Goal: Navigation & Orientation: Find specific page/section

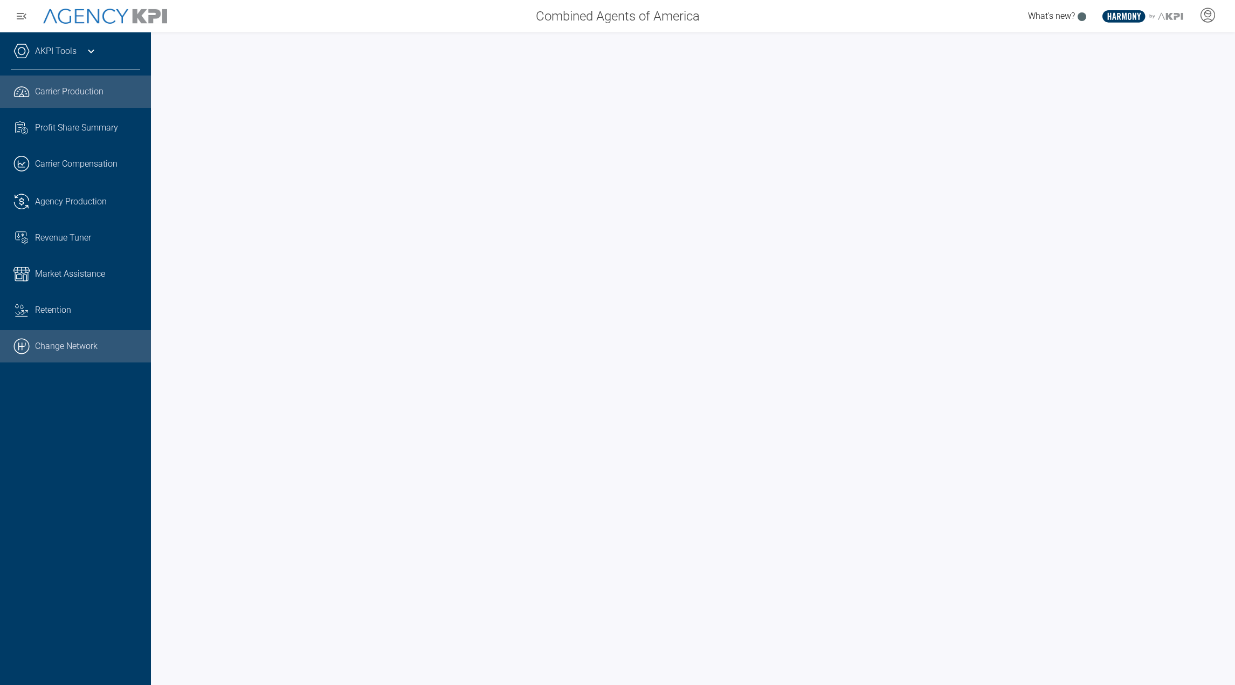
click at [95, 342] on link ".cls-1{fill:none;stroke:#000;stroke-linecap:round;stroke-linejoin:round;stroke-…" at bounding box center [75, 346] width 151 height 32
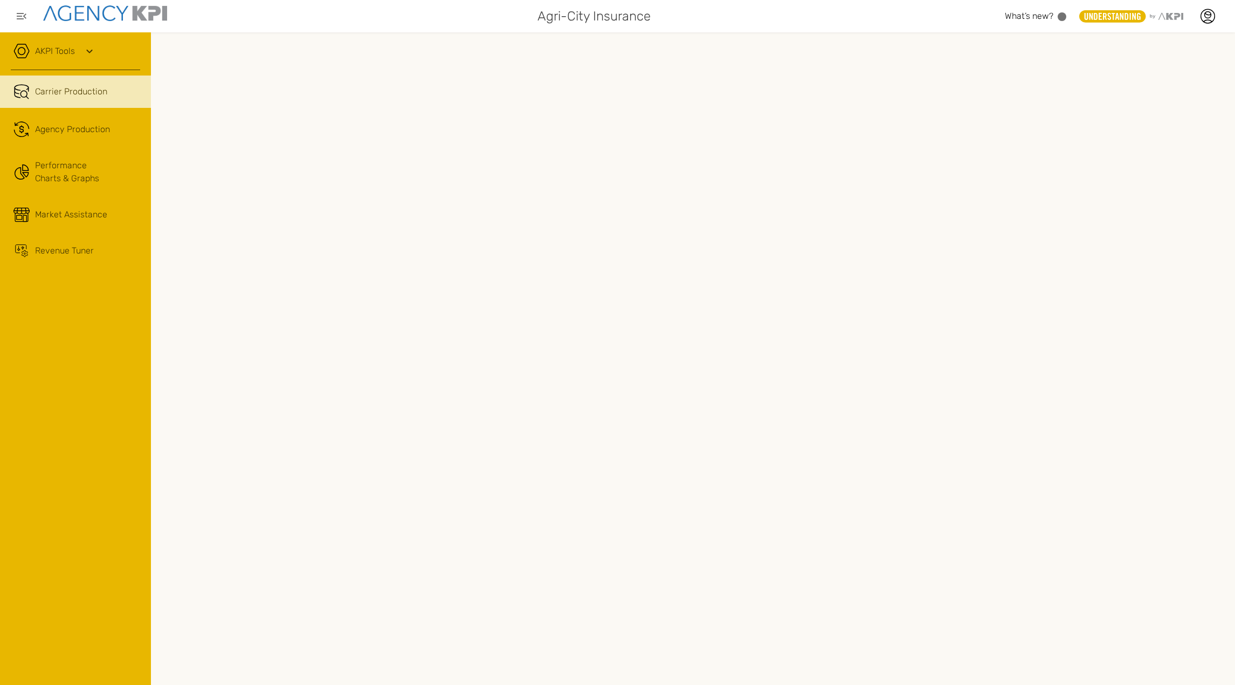
click at [160, 177] on div at bounding box center [693, 358] width 1084 height 653
click at [103, 127] on span "Agency Production" at bounding box center [72, 129] width 75 height 13
click at [65, 98] on span "Carrier Production" at bounding box center [71, 91] width 72 height 13
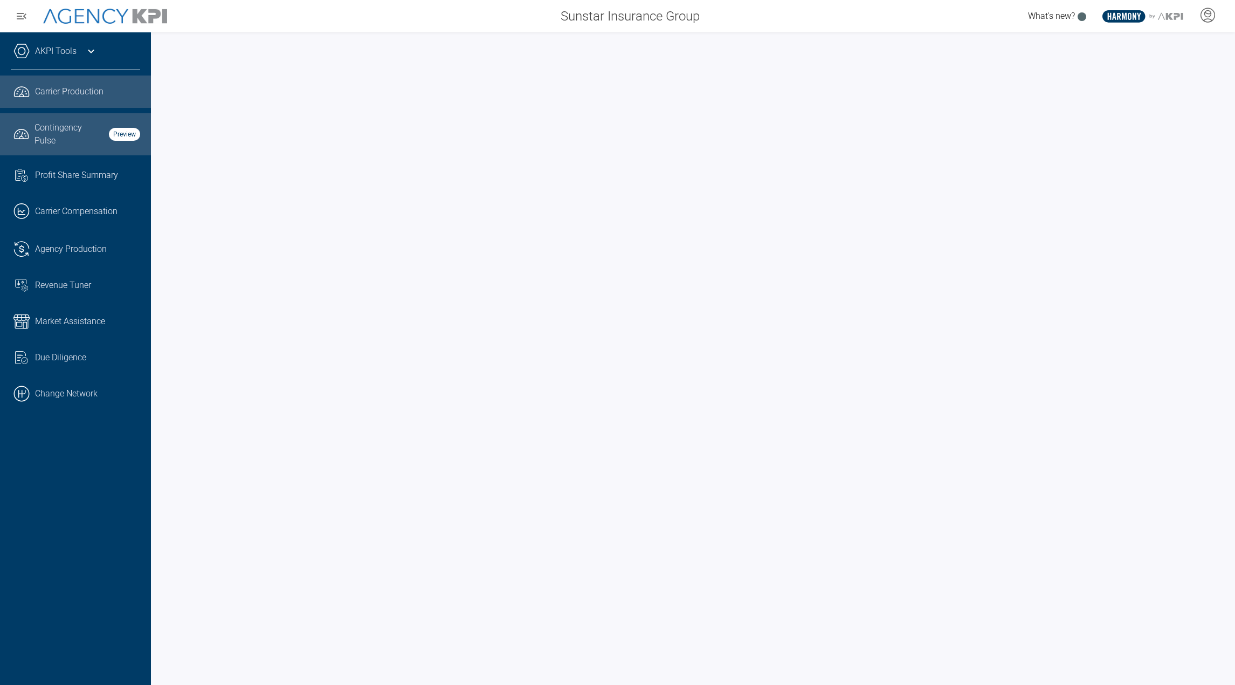
click at [83, 148] on link ".cls-1{fill:none;stroke:#221f20;stroke-linecap:round;stroke-linejoin:round;stro…" at bounding box center [75, 134] width 151 height 42
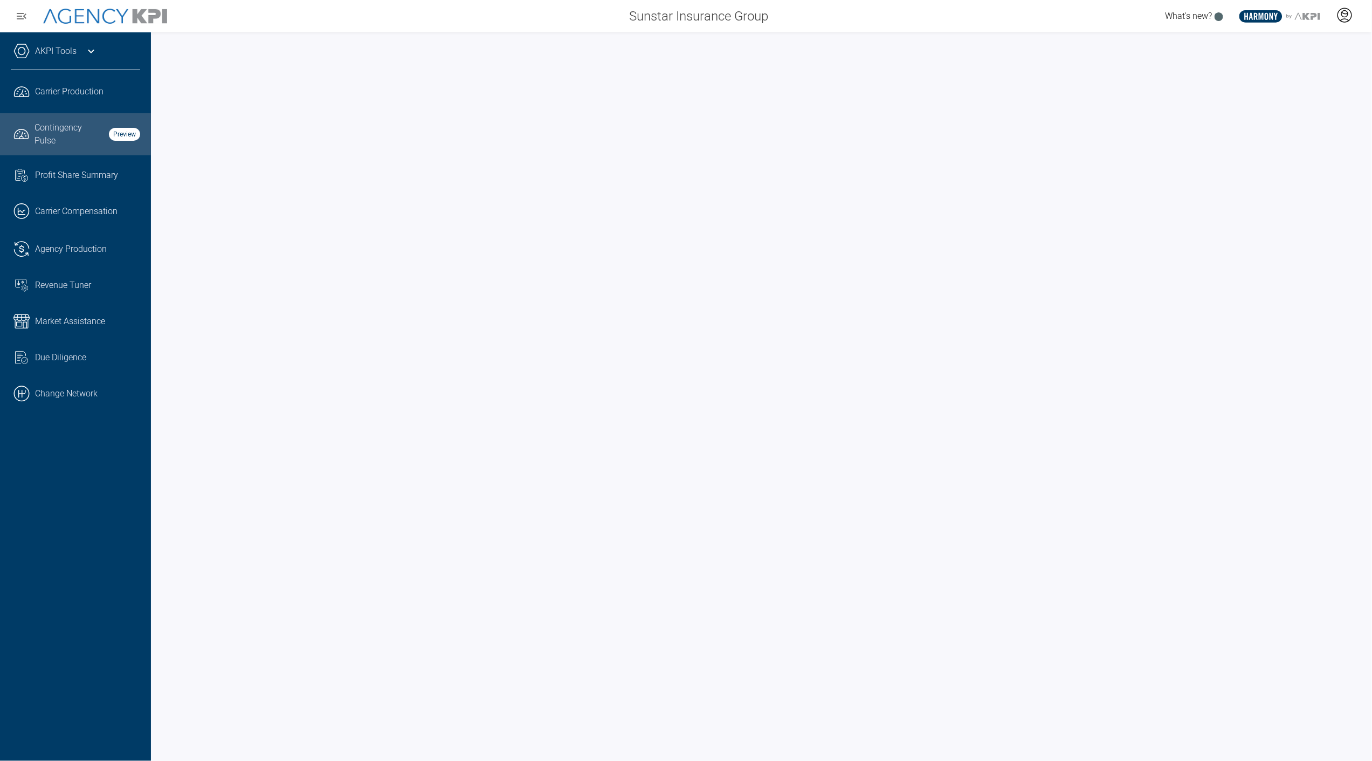
click at [1235, 13] on icon at bounding box center [1345, 14] width 6 height 6
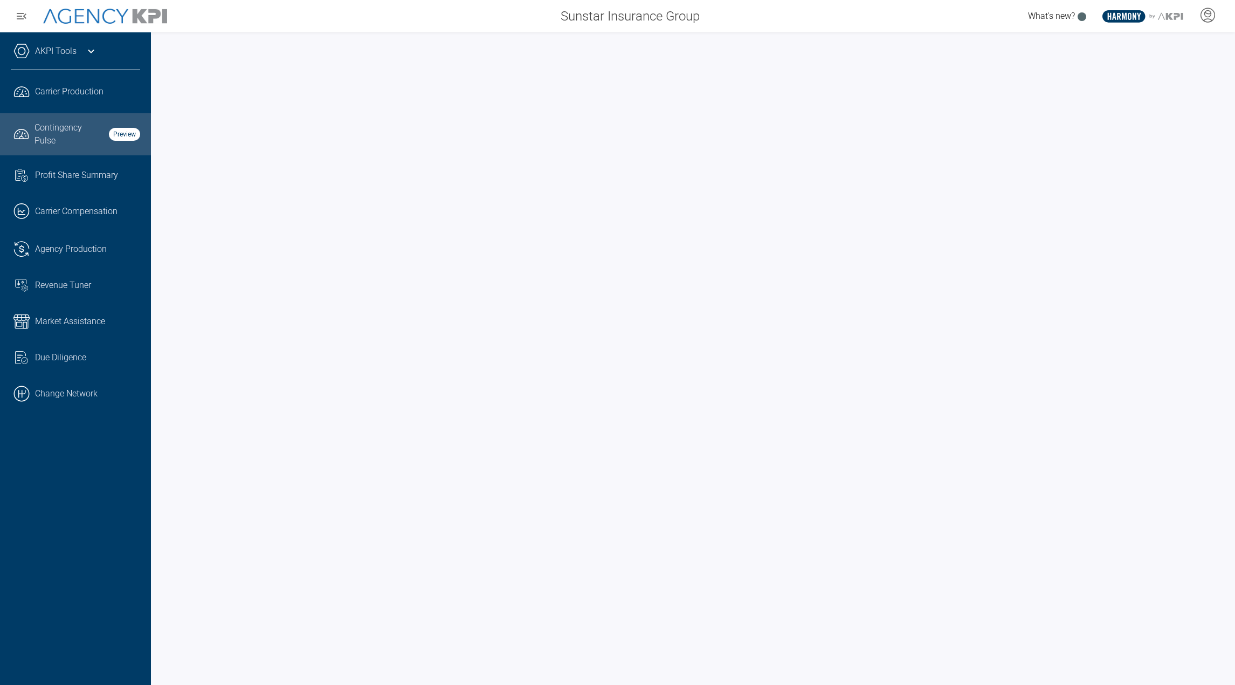
drag, startPoint x: 1330, startPoint y: 0, endPoint x: 898, endPoint y: 8, distance: 432.0
click at [898, 8] on div "What's new? .st0{fill:#003B66;} .st1{fill:#FFFFFF;} .st2{fill:#949698;} Layer 1" at bounding box center [971, 16] width 527 height 22
click at [61, 409] on link ".cls-1{fill:none;stroke:#000;stroke-linecap:round;stroke-linejoin:round;stroke-…" at bounding box center [75, 393] width 151 height 32
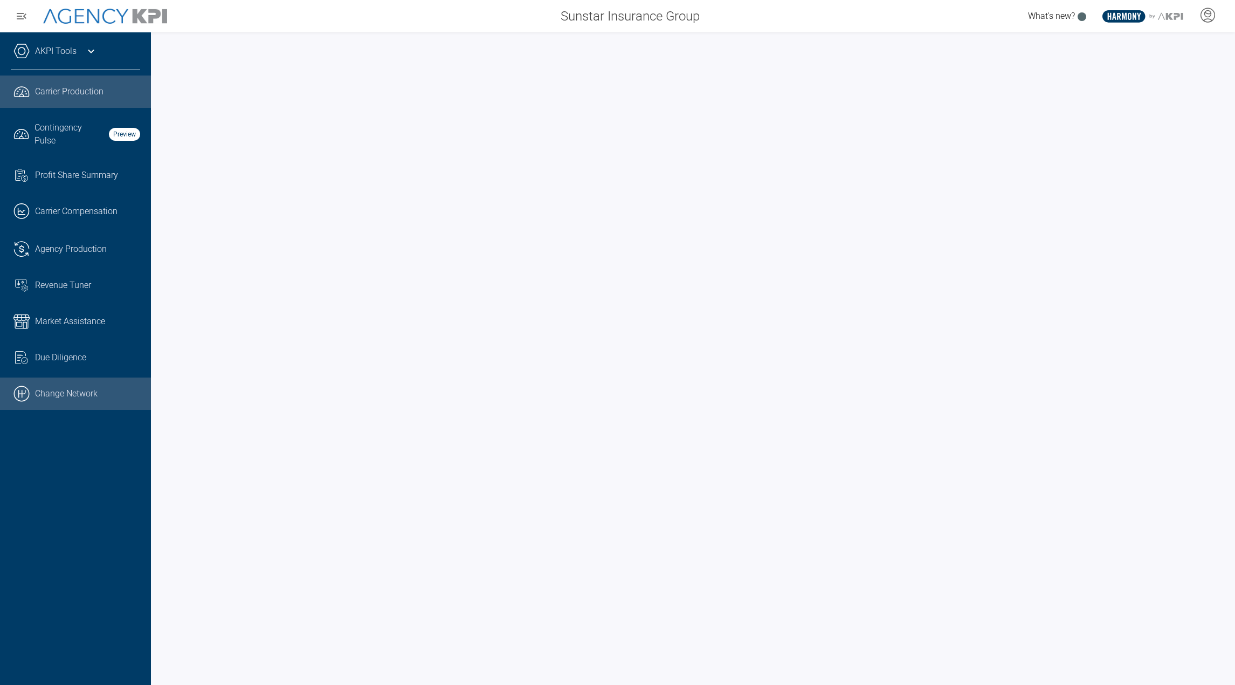
click at [81, 392] on link ".cls-1{fill:none;stroke:#000;stroke-linecap:round;stroke-linejoin:round;stroke-…" at bounding box center [75, 393] width 151 height 32
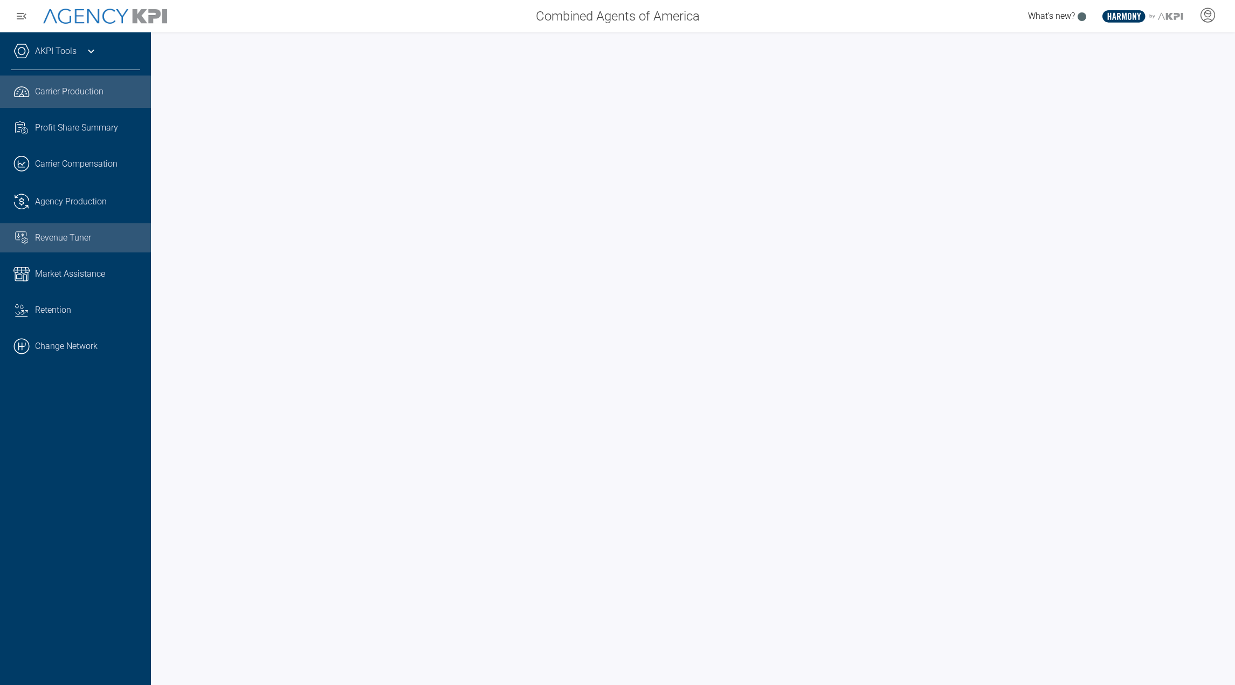
click at [68, 239] on span "Revenue Tuner" at bounding box center [63, 237] width 56 height 13
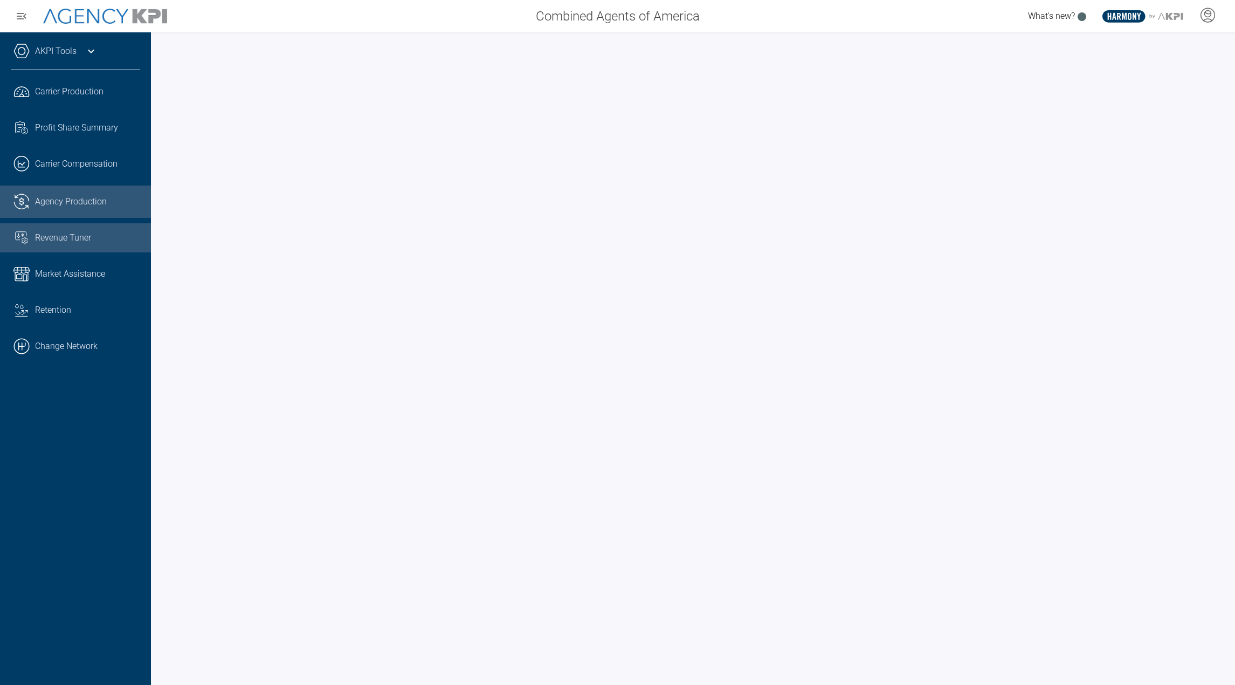
click at [70, 191] on link ".cls-1{fill:none;stroke:#221f20;stroke-linecap:round;stroke-linejoin:round;stro…" at bounding box center [75, 202] width 151 height 32
click at [84, 239] on span "Revenue Tuner" at bounding box center [63, 237] width 56 height 13
click at [42, 270] on span "Market Assistance" at bounding box center [70, 273] width 70 height 13
click at [77, 209] on link ".cls-1{fill:none;stroke:#221f20;stroke-linecap:round;stroke-linejoin:round;stro…" at bounding box center [75, 202] width 151 height 32
click at [72, 235] on span "Revenue Tuner" at bounding box center [63, 237] width 56 height 13
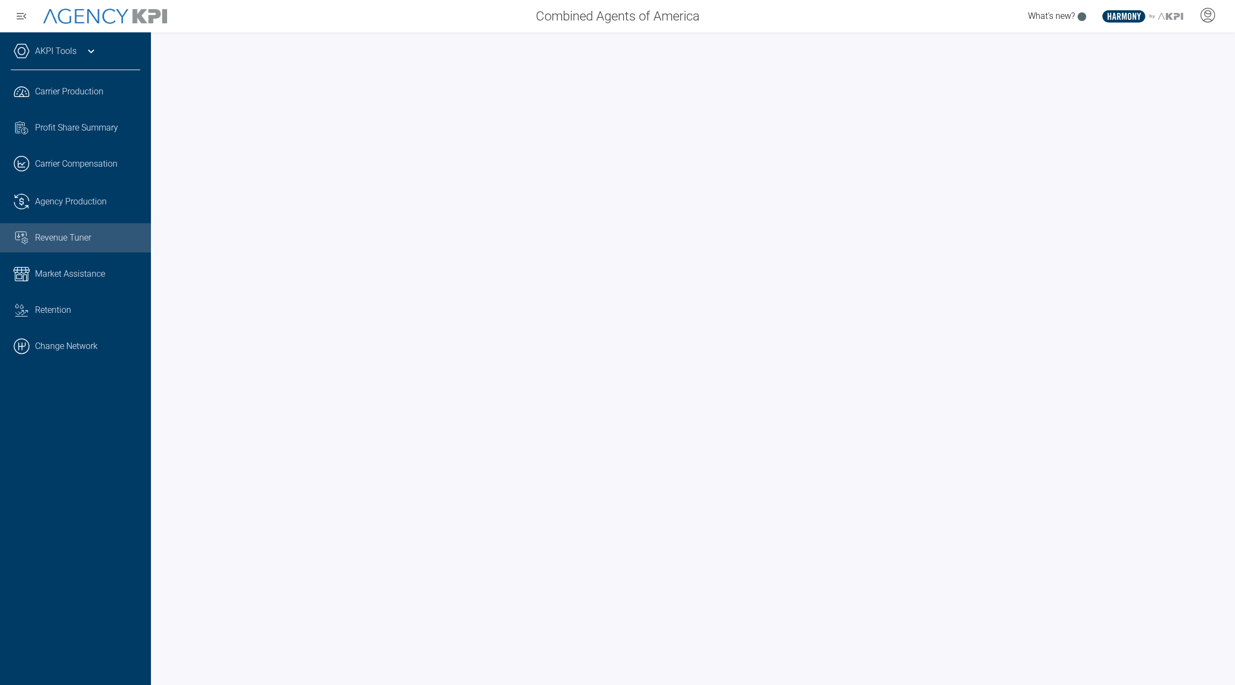
click at [43, 244] on link "Revenue Tuner" at bounding box center [75, 237] width 151 height 29
click at [75, 210] on link ".cls-1{fill:none;stroke:#221f20;stroke-linecap:round;stroke-linejoin:round;stro…" at bounding box center [75, 202] width 151 height 32
click at [24, 233] on icon at bounding box center [21, 237] width 16 height 13
click at [65, 135] on link "Task List Cash Streamline Icon: https://streamlinehq.com Profit Share Summary" at bounding box center [75, 127] width 151 height 29
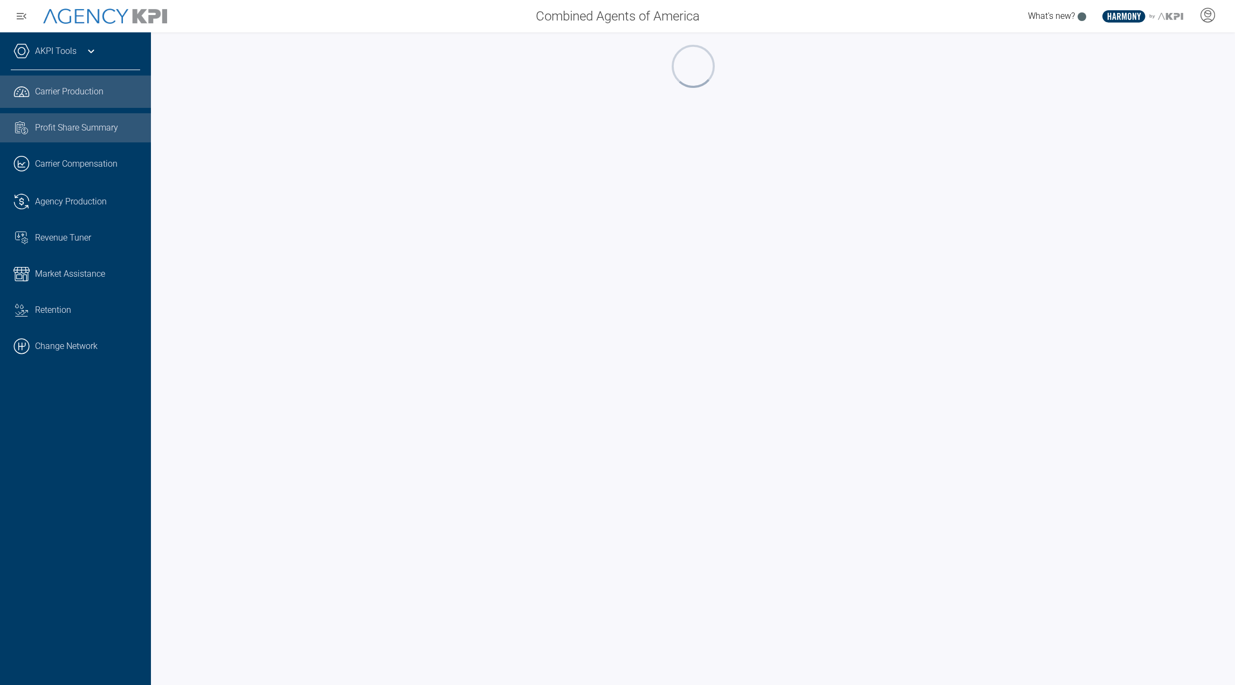
click at [73, 95] on span "Carrier Production" at bounding box center [69, 91] width 68 height 13
click at [53, 197] on span "Agency Production" at bounding box center [71, 201] width 72 height 13
